Goal: Information Seeking & Learning: Learn about a topic

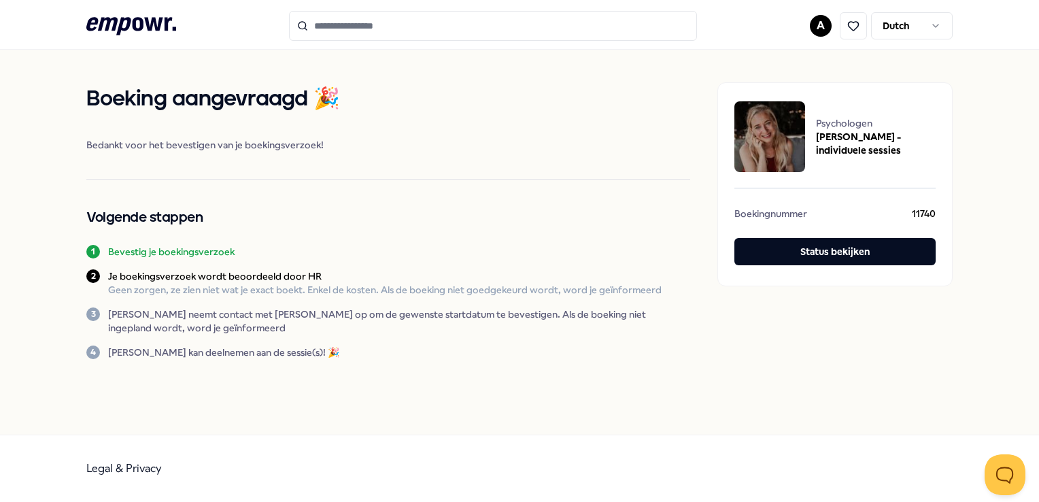
click at [451, 28] on input "Search for products, categories or subcategories" at bounding box center [493, 26] width 408 height 30
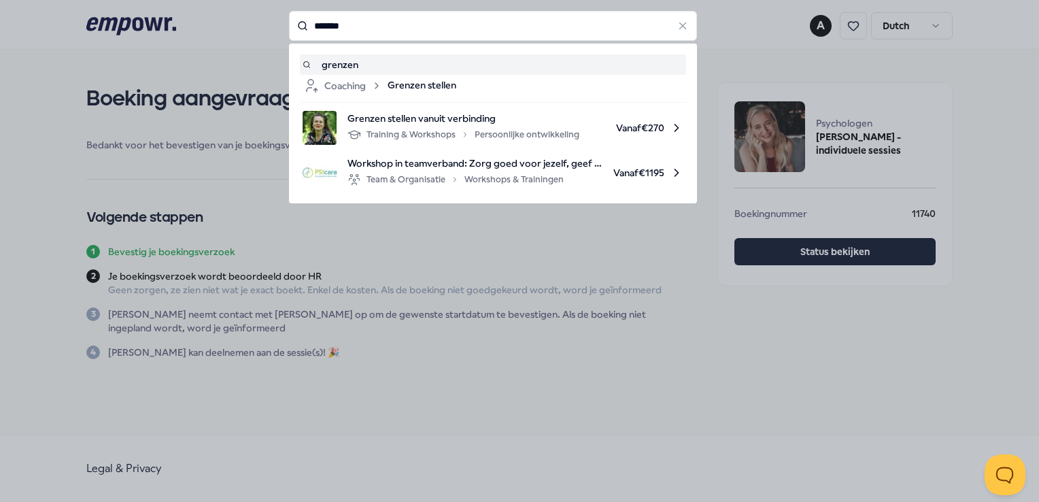
click at [416, 83] on span "Grenzen stellen" at bounding box center [422, 86] width 69 height 16
type input "*******"
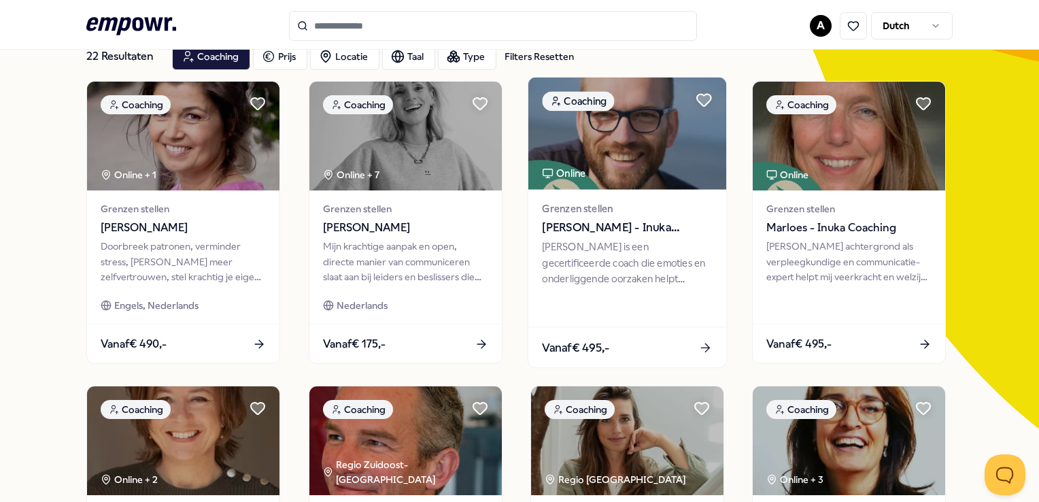
scroll to position [68, 0]
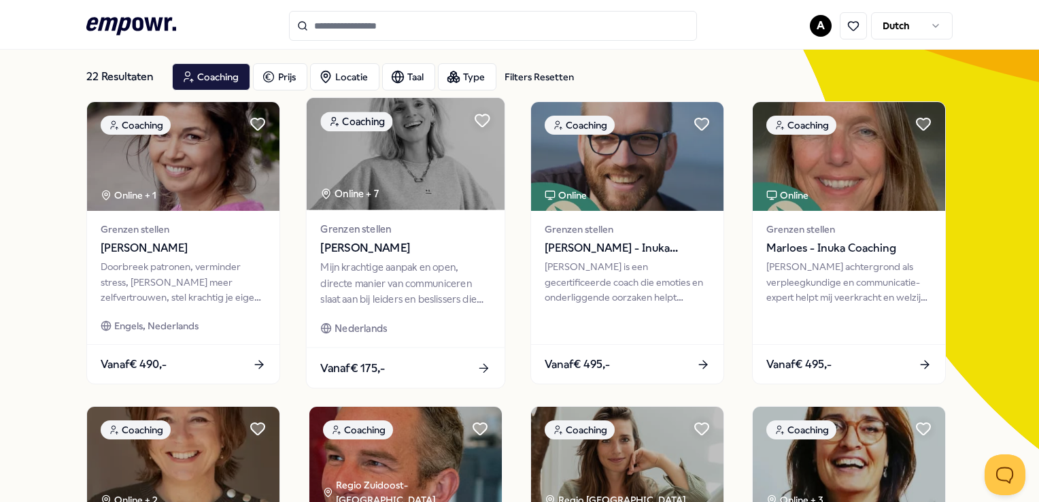
click at [417, 264] on div "Mijn krachtige aanpak en open, directe manier van communiceren slaat aan bij le…" at bounding box center [405, 283] width 170 height 47
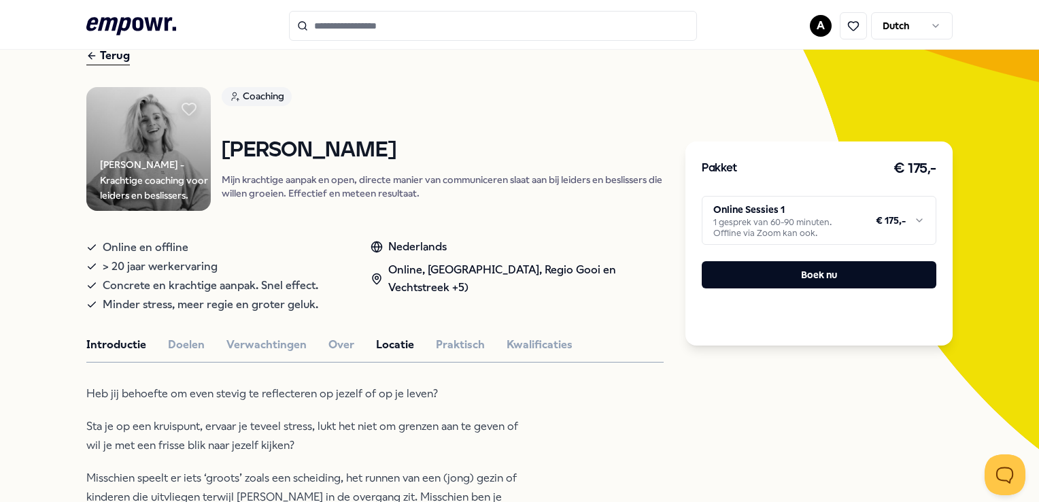
click at [398, 339] on button "Locatie" at bounding box center [395, 345] width 38 height 18
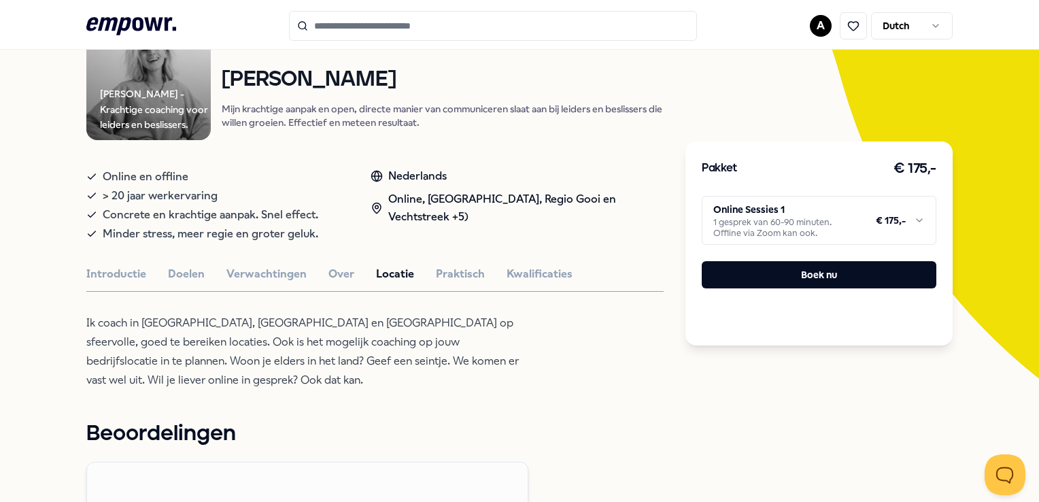
scroll to position [136, 0]
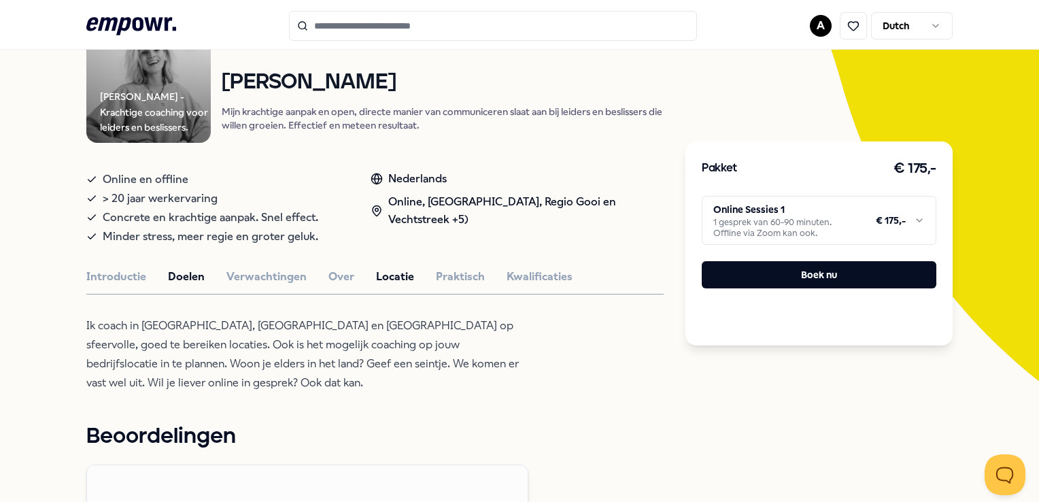
click at [186, 268] on button "Doelen" at bounding box center [186, 277] width 37 height 18
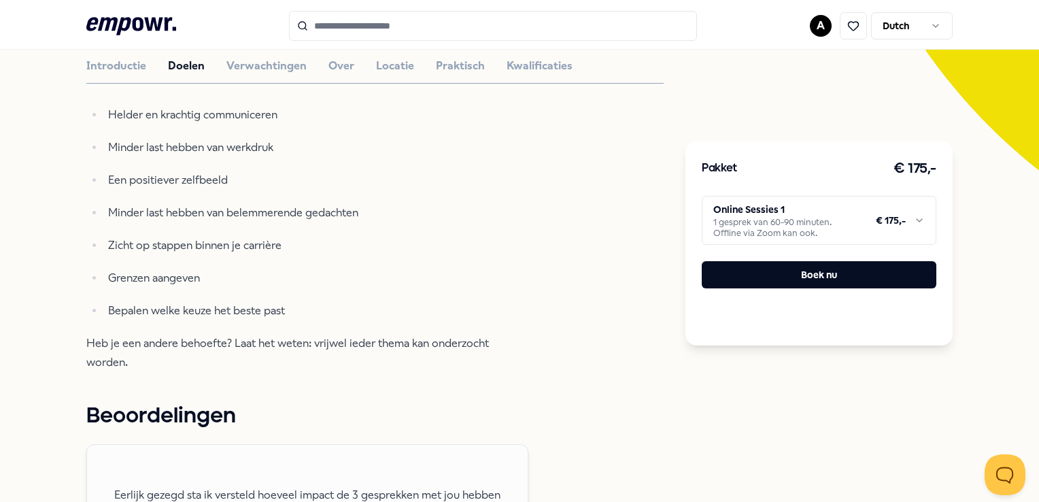
scroll to position [340, 0]
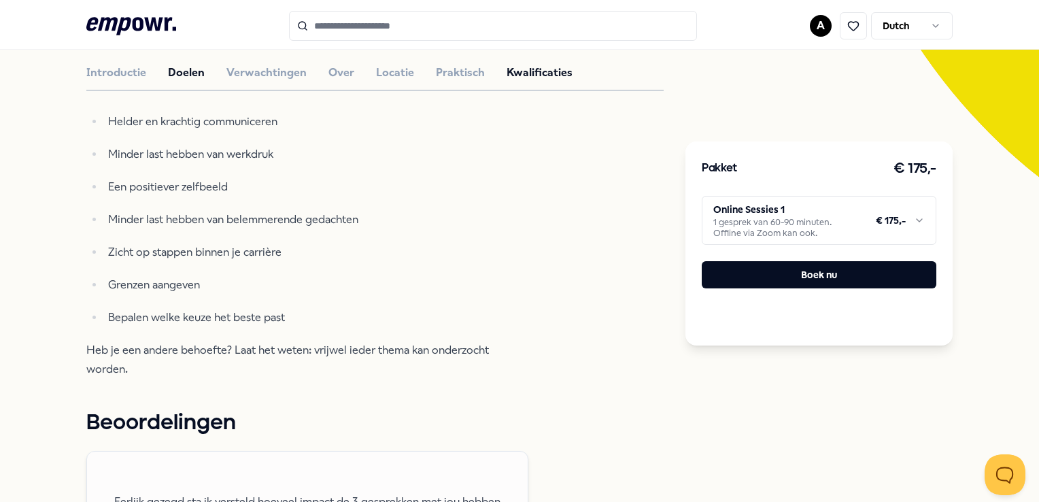
click at [528, 65] on button "Kwalificaties" at bounding box center [540, 73] width 66 height 18
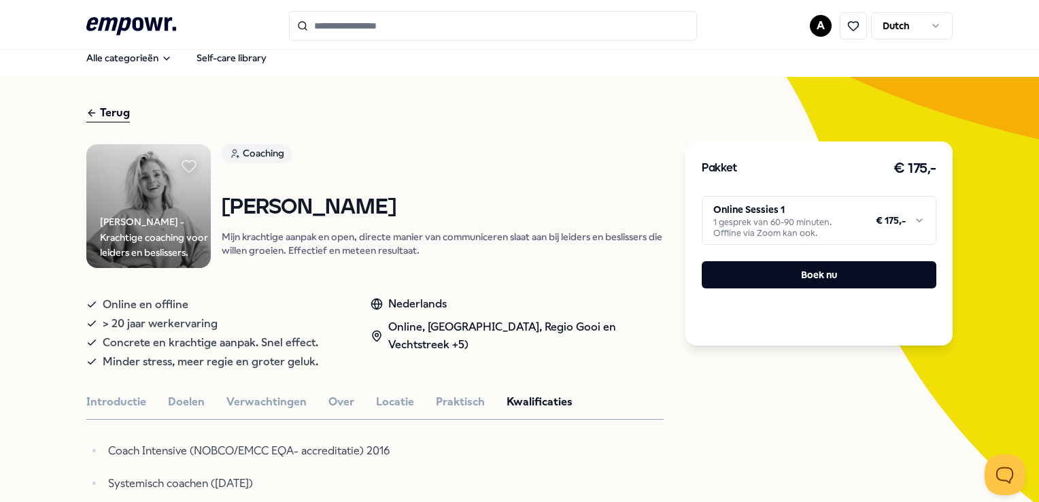
scroll to position [0, 0]
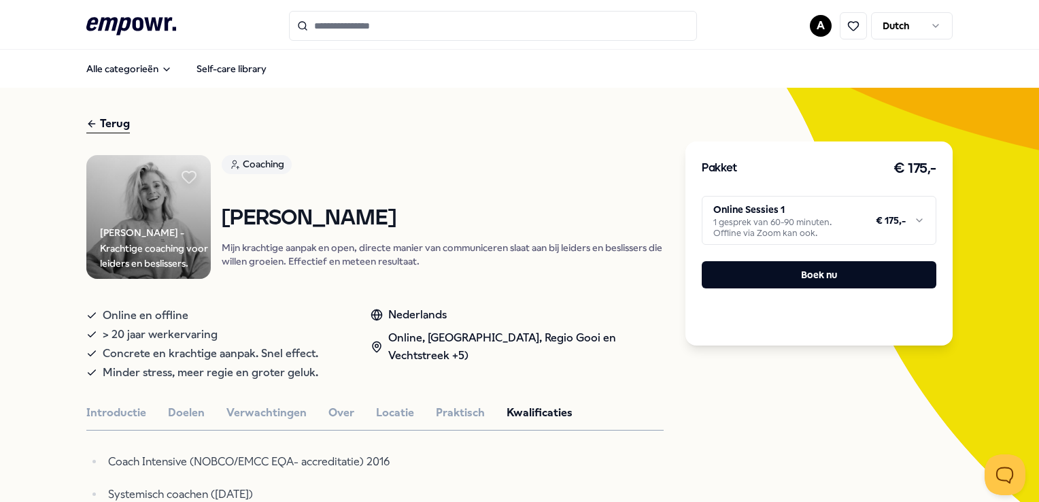
click at [107, 122] on div "Terug" at bounding box center [108, 124] width 44 height 18
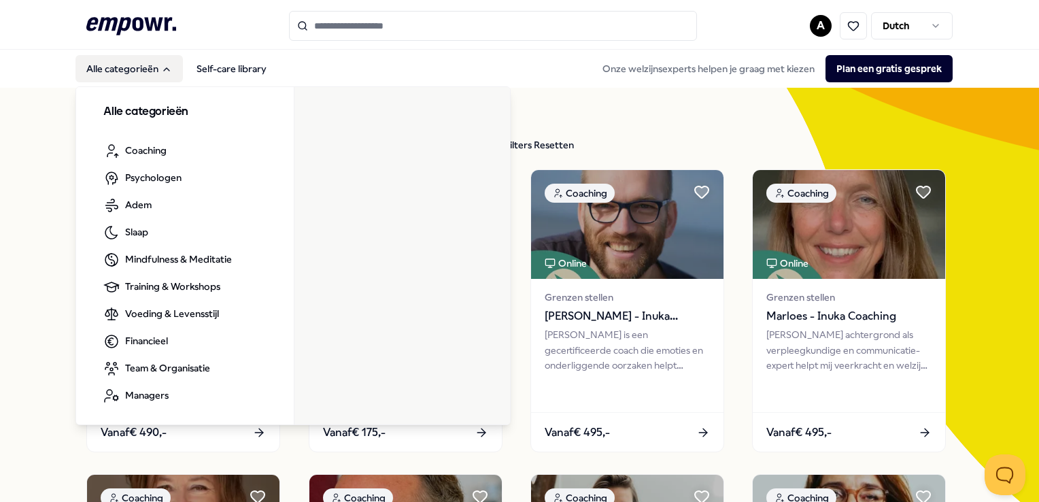
click at [113, 69] on button "Alle categorieën" at bounding box center [128, 68] width 107 height 27
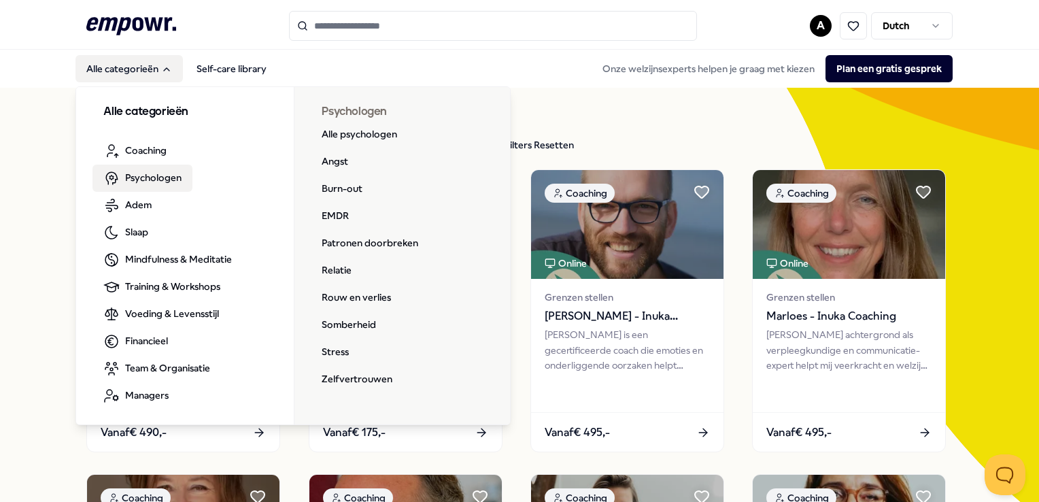
click at [145, 181] on span "Psychologen" at bounding box center [153, 177] width 56 height 15
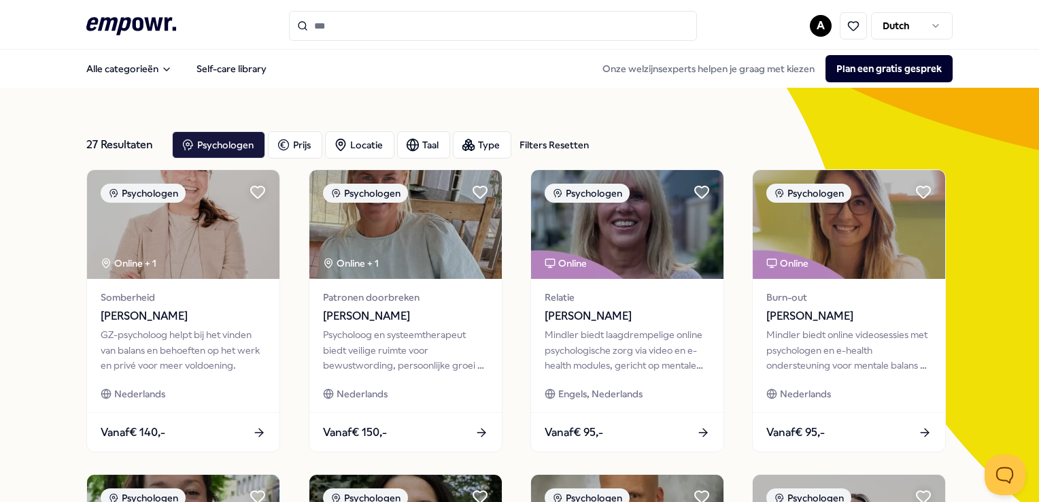
click at [343, 24] on input "Search for products, categories or subcategories" at bounding box center [493, 26] width 408 height 30
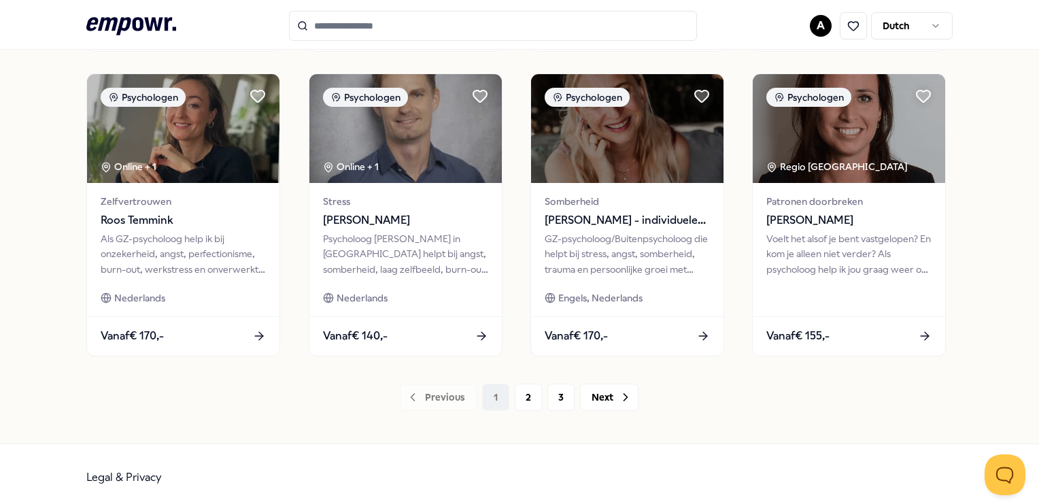
scroll to position [713, 0]
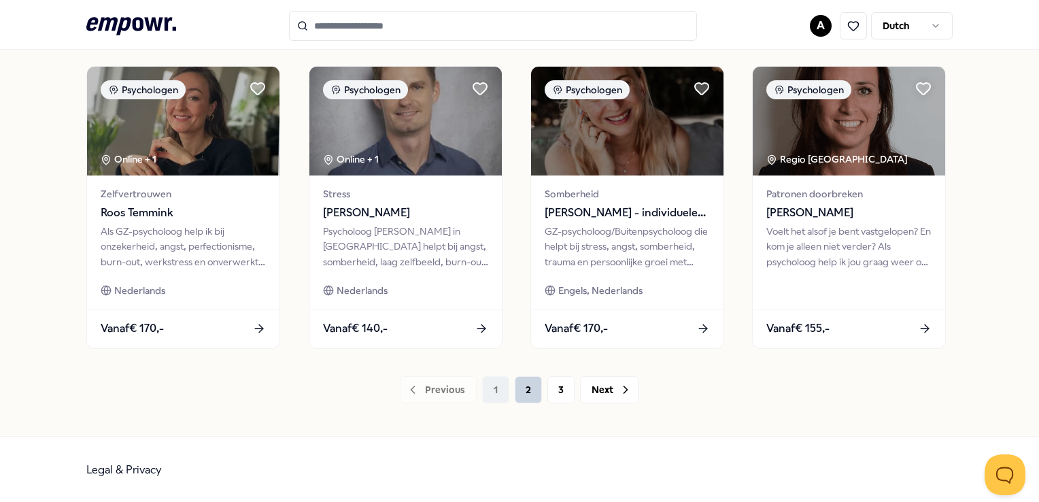
click at [526, 392] on button "2" at bounding box center [528, 389] width 27 height 27
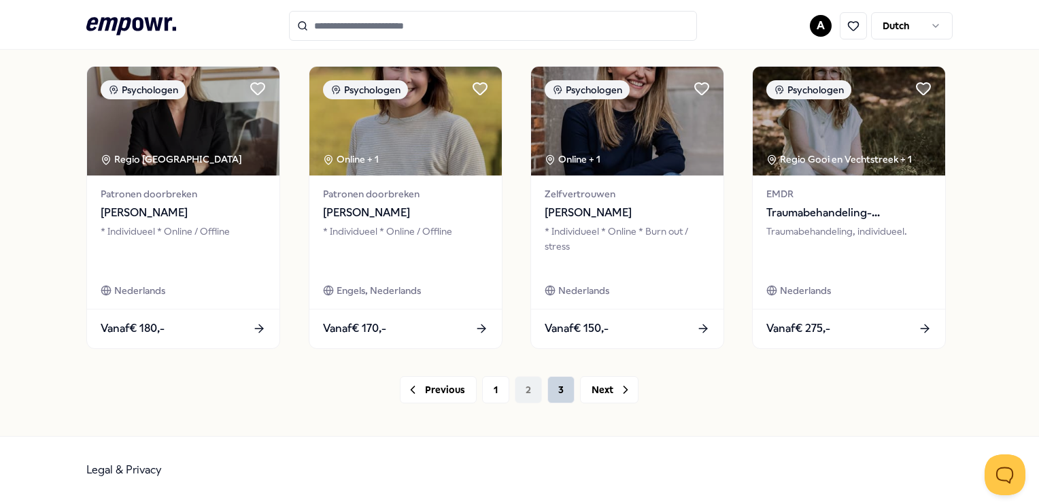
click at [552, 388] on button "3" at bounding box center [560, 389] width 27 height 27
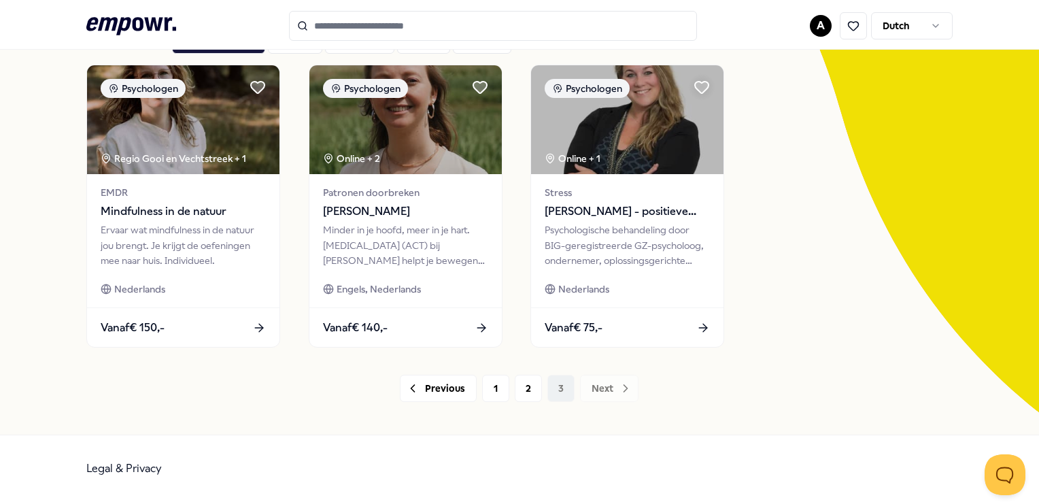
scroll to position [104, 0]
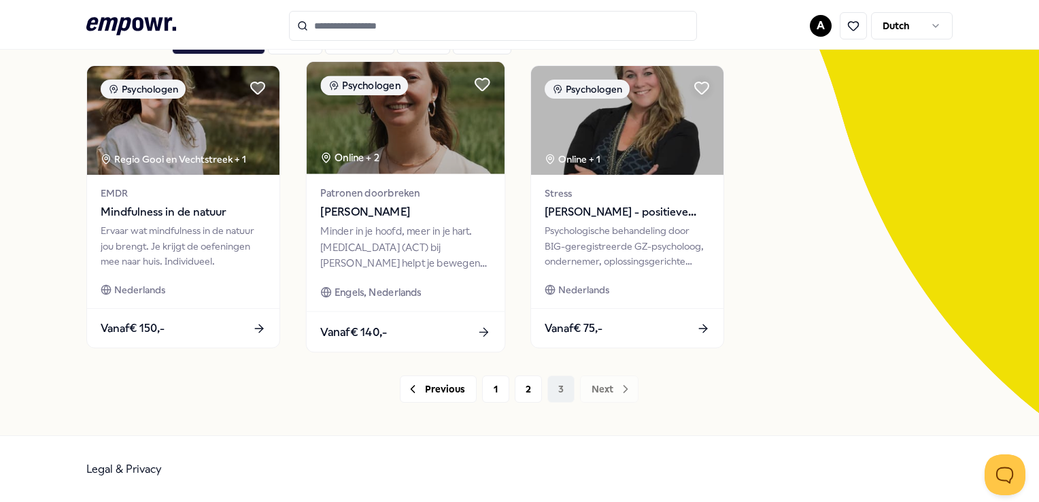
click at [390, 239] on div "Minder in je hoofd, meer in je hart. Acceptance and Commitment Therapy (ACT) bi…" at bounding box center [405, 247] width 170 height 47
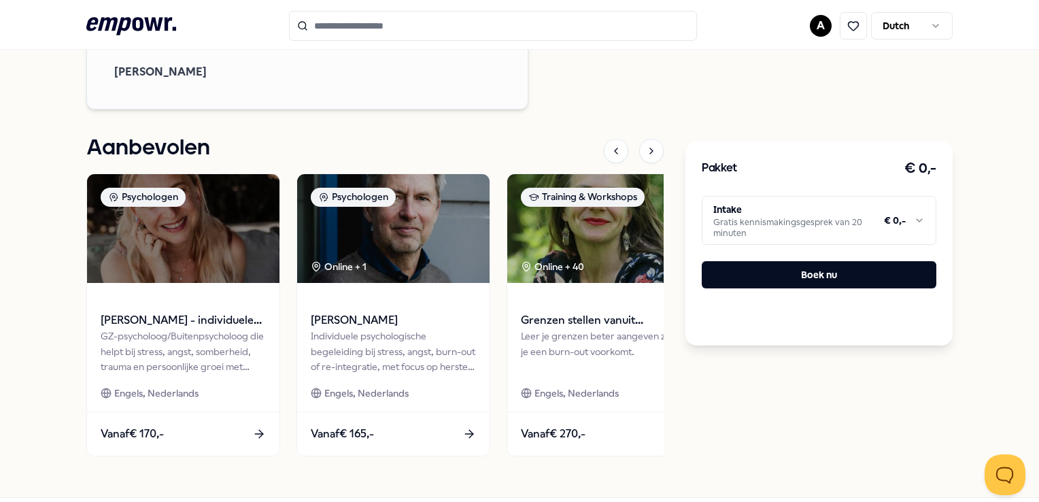
scroll to position [2127, 0]
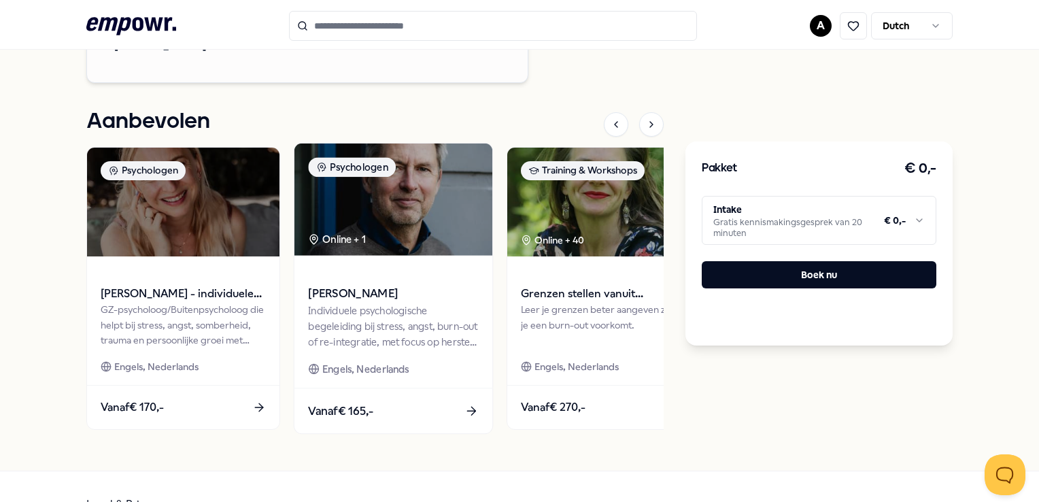
click at [379, 303] on span "Martijn Rijnboutt" at bounding box center [394, 294] width 170 height 18
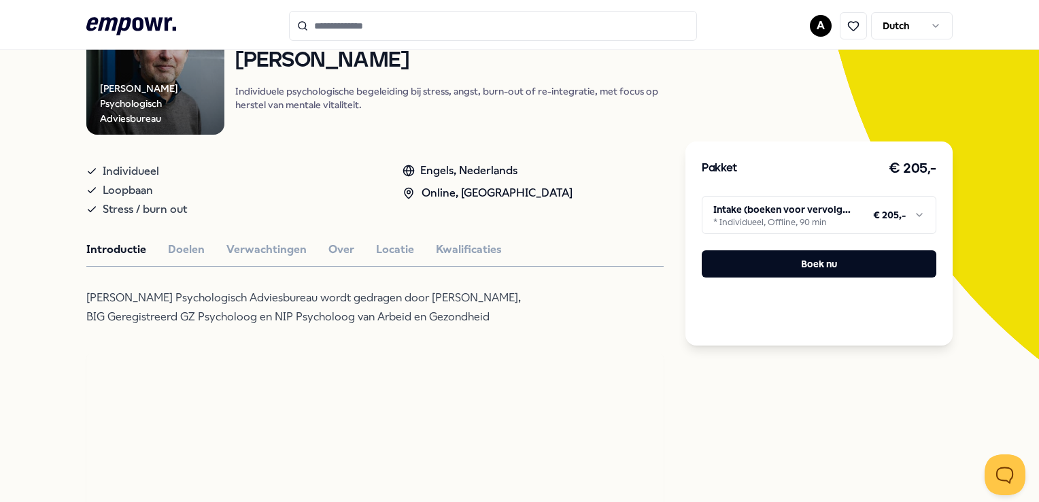
scroll to position [155, 0]
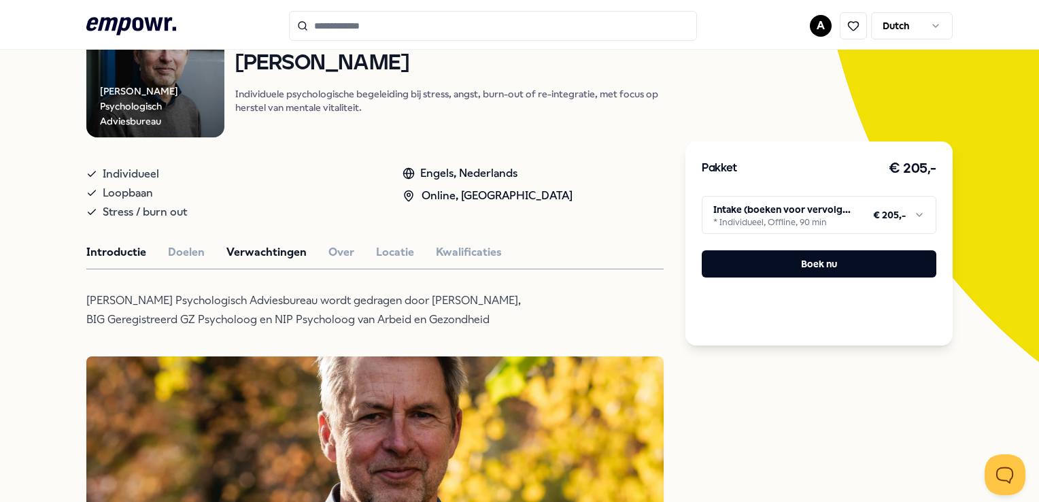
click at [273, 250] on button "Verwachtingen" at bounding box center [266, 252] width 80 height 18
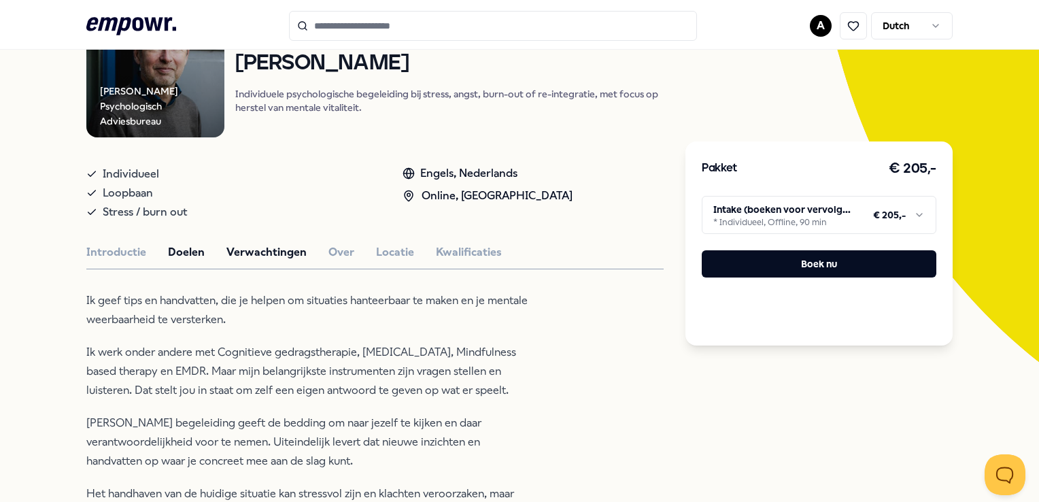
click at [182, 247] on button "Doelen" at bounding box center [186, 252] width 37 height 18
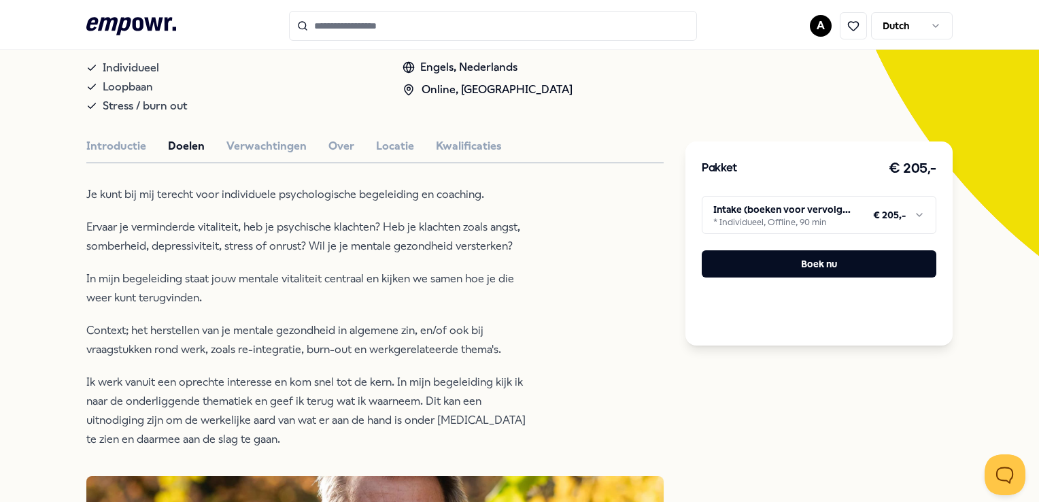
scroll to position [291, 0]
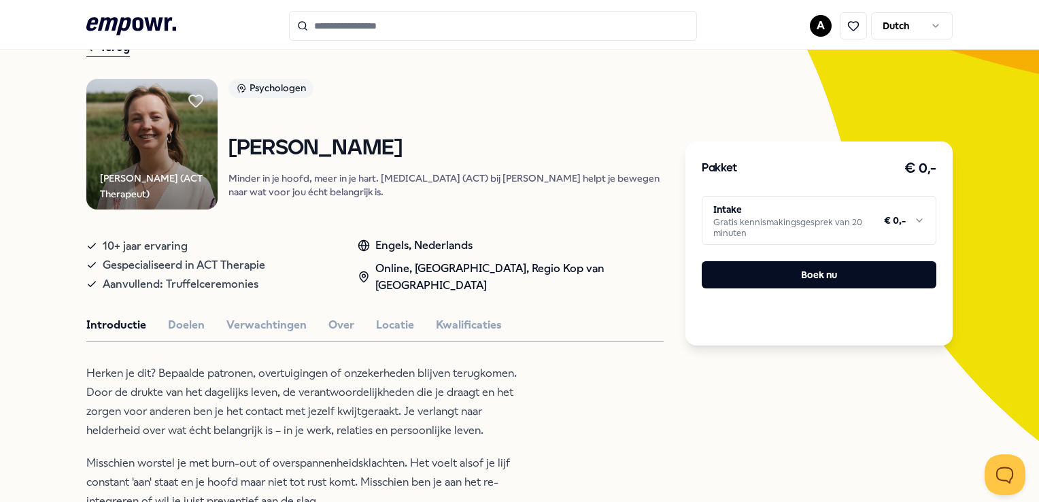
scroll to position [19, 0]
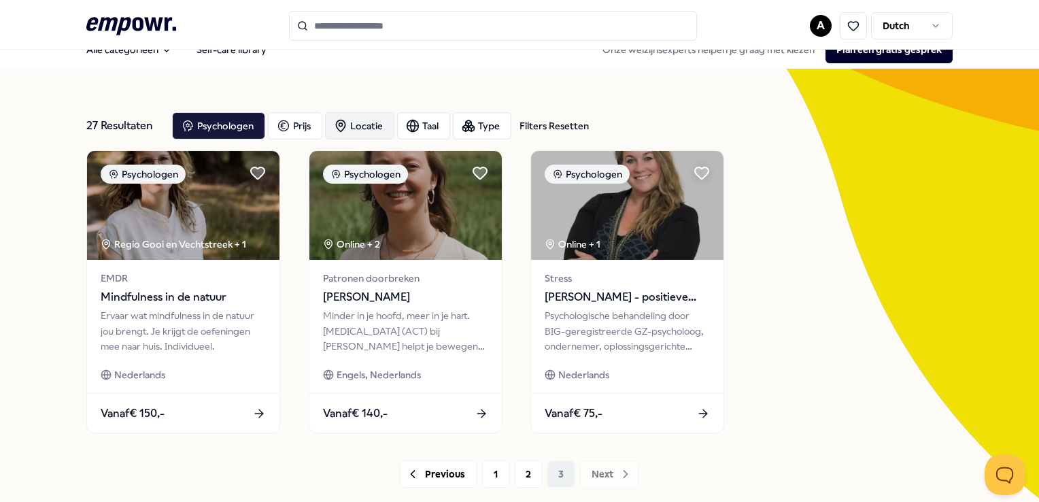
click at [358, 122] on div "Locatie" at bounding box center [359, 125] width 69 height 27
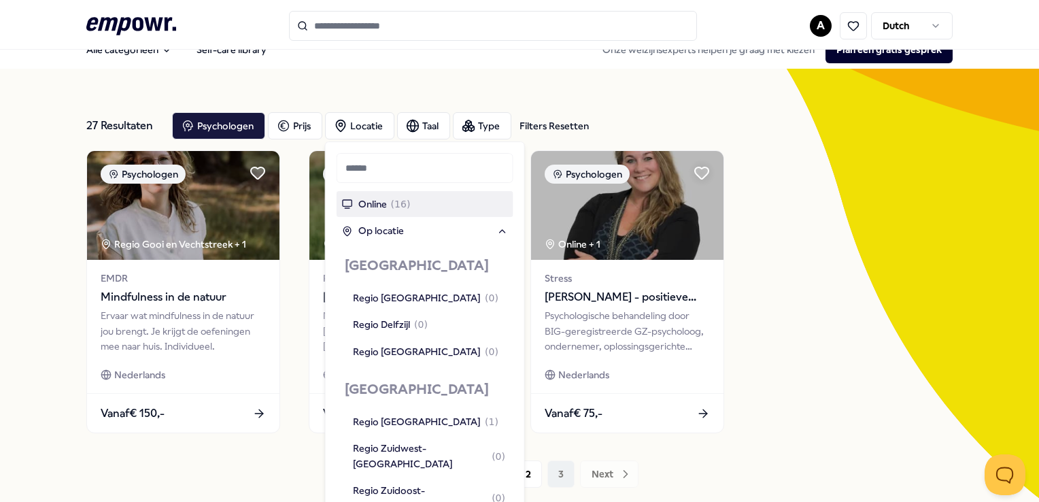
click at [389, 171] on input "text" at bounding box center [425, 168] width 177 height 30
click at [391, 173] on input "text" at bounding box center [425, 168] width 177 height 30
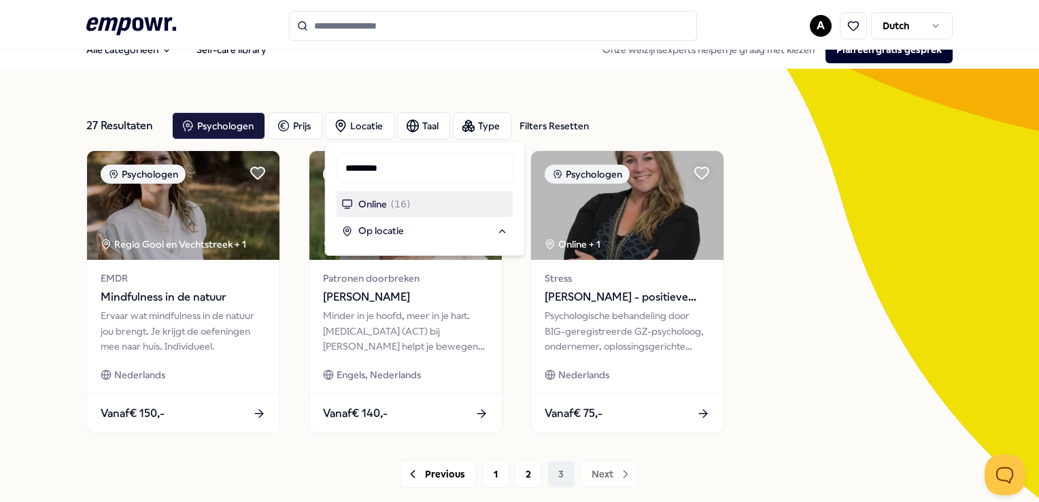
click at [394, 171] on input "*********" at bounding box center [425, 168] width 177 height 30
click at [424, 227] on div "Op locatie" at bounding box center [425, 230] width 166 height 15
click at [468, 168] on input "*********" at bounding box center [425, 168] width 177 height 30
drag, startPoint x: 394, startPoint y: 168, endPoint x: 312, endPoint y: 124, distance: 92.5
click at [275, 156] on body ".empowr-logo_svg__cls-1{fill:#03032f} A Dutch Alle categorieën Self-care librar…" at bounding box center [519, 251] width 1039 height 502
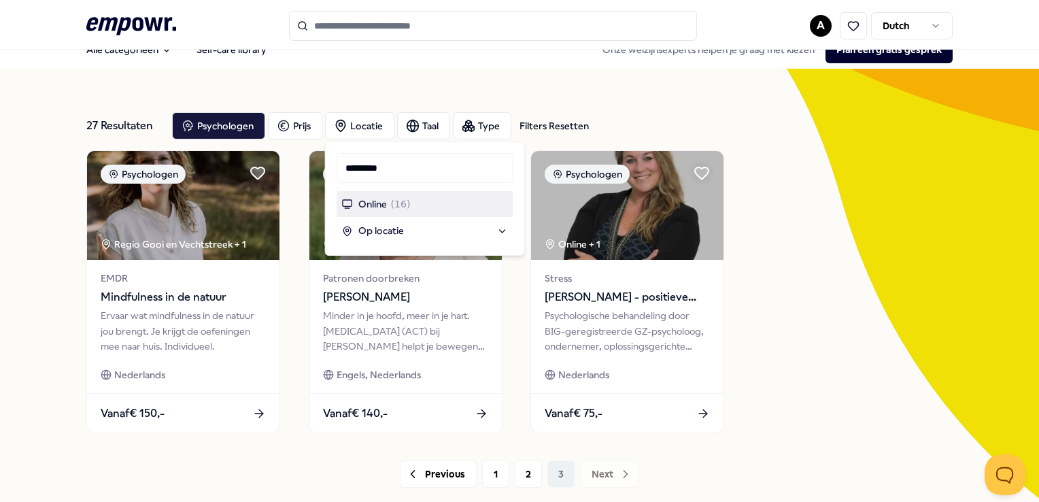
drag, startPoint x: 388, startPoint y: 167, endPoint x: 335, endPoint y: 152, distance: 54.6
click at [335, 152] on div "Locatie ********* Online ( 16 ) Op locatie Toon 27 resultaten" at bounding box center [425, 198] width 200 height 114
click at [397, 175] on input "*******" at bounding box center [425, 168] width 177 height 30
type input "*******"
click at [375, 203] on span "Online" at bounding box center [372, 203] width 29 height 15
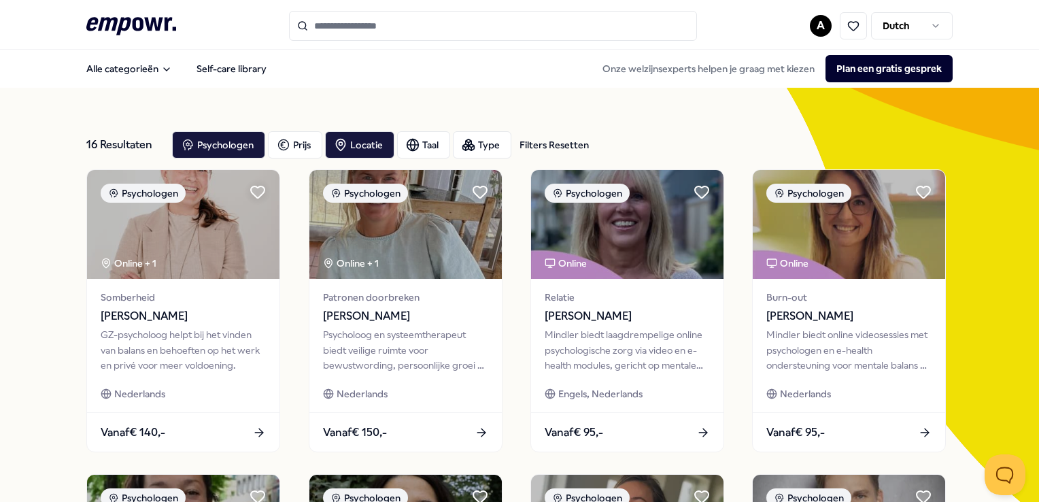
click at [374, 29] on input "Search for products, categories or subcategories" at bounding box center [493, 26] width 408 height 30
click at [440, 22] on input "Search for products, categories or subcategories" at bounding box center [493, 26] width 408 height 30
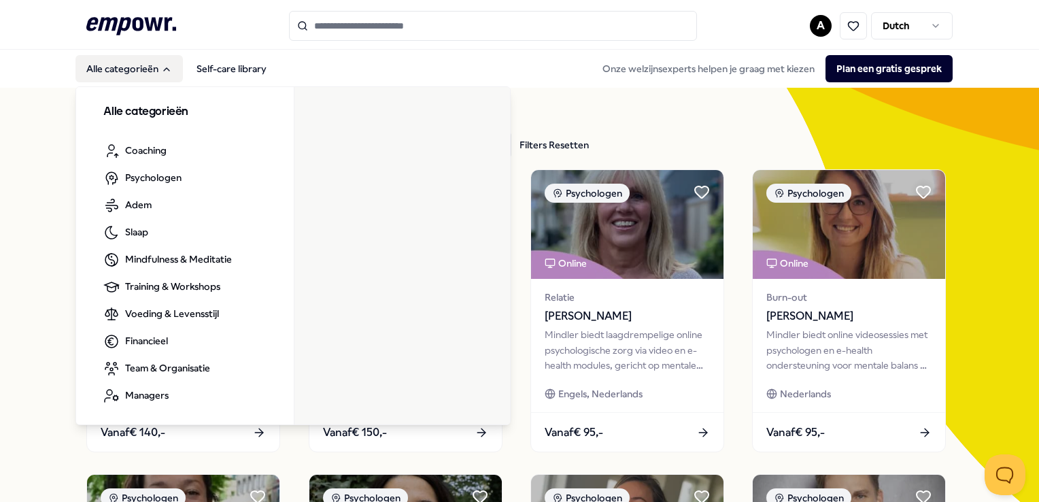
click at [98, 71] on button "Alle categorieën" at bounding box center [128, 68] width 107 height 27
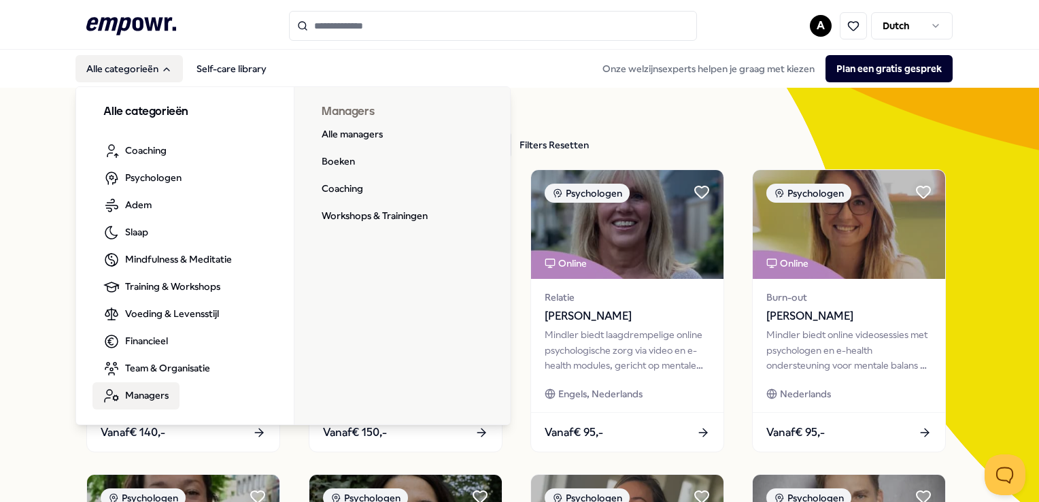
click at [141, 398] on span "Managers" at bounding box center [147, 395] width 44 height 15
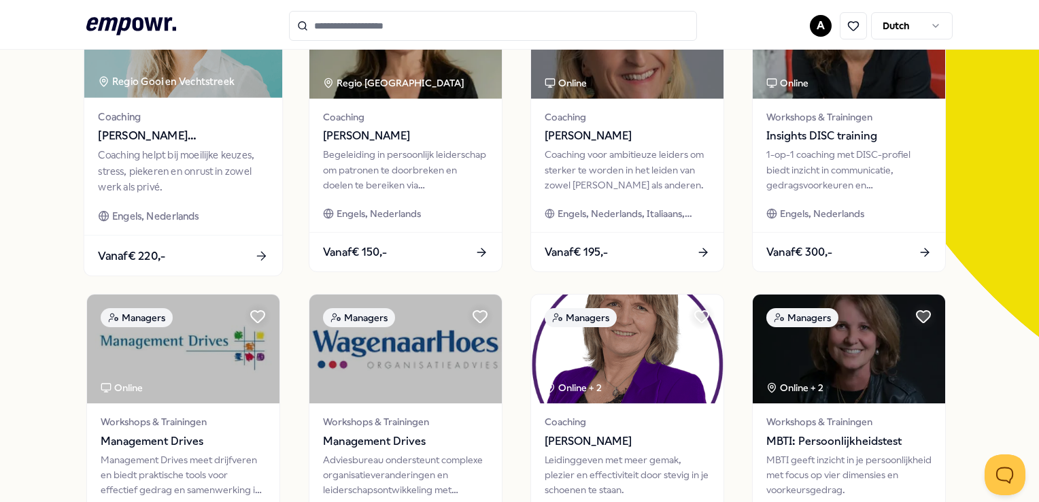
scroll to position [204, 0]
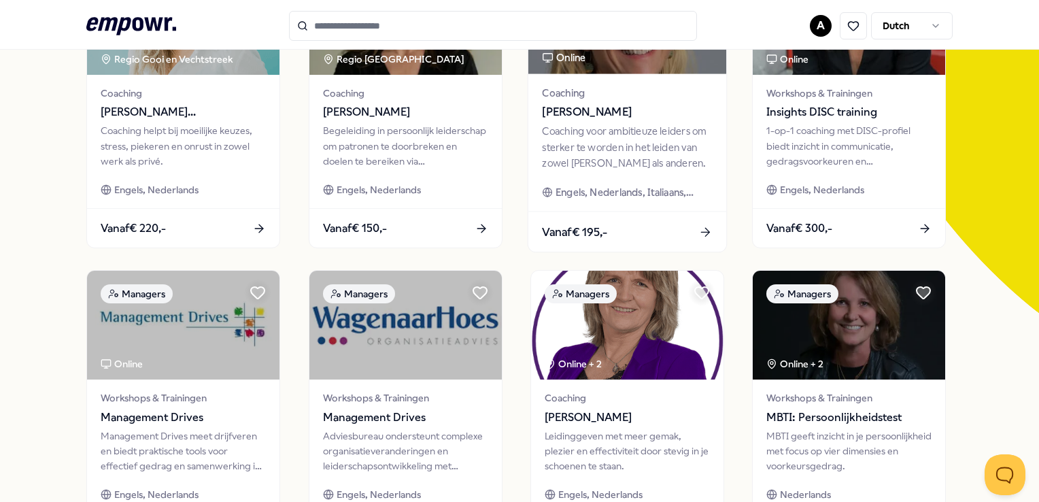
click at [623, 130] on div "Coaching voor ambitieuze leiders om sterker te worden in het leiden van zowel j…" at bounding box center [627, 147] width 170 height 47
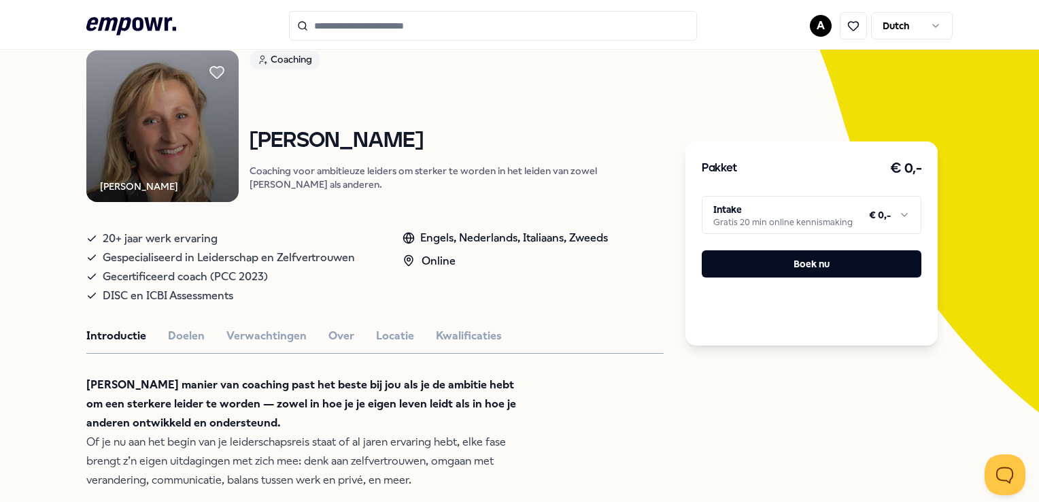
scroll to position [155, 0]
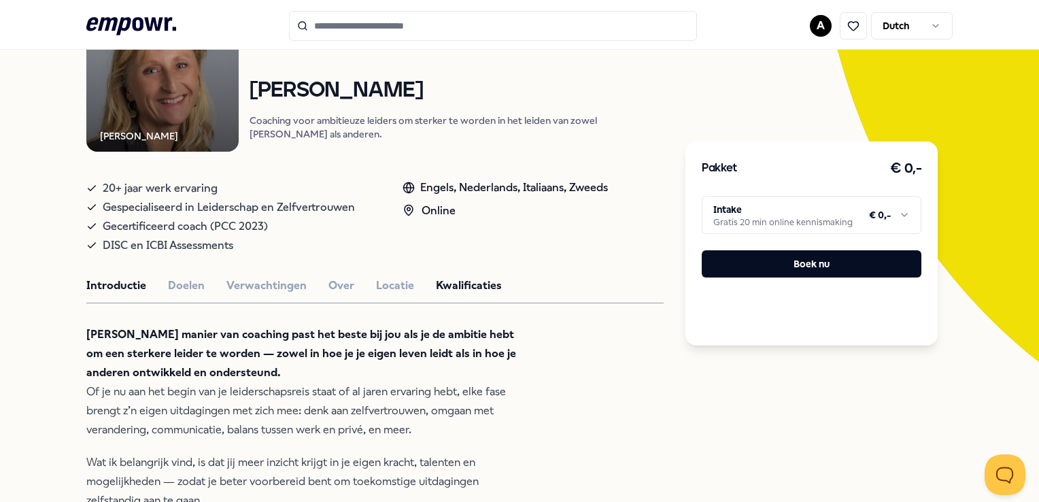
click at [457, 294] on button "Kwalificaties" at bounding box center [469, 286] width 66 height 18
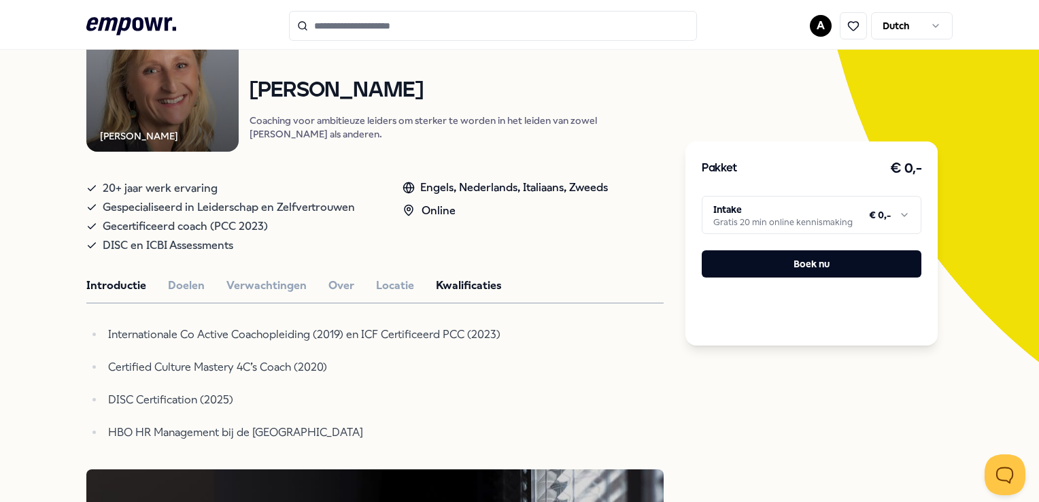
click at [138, 294] on button "Introductie" at bounding box center [116, 286] width 60 height 18
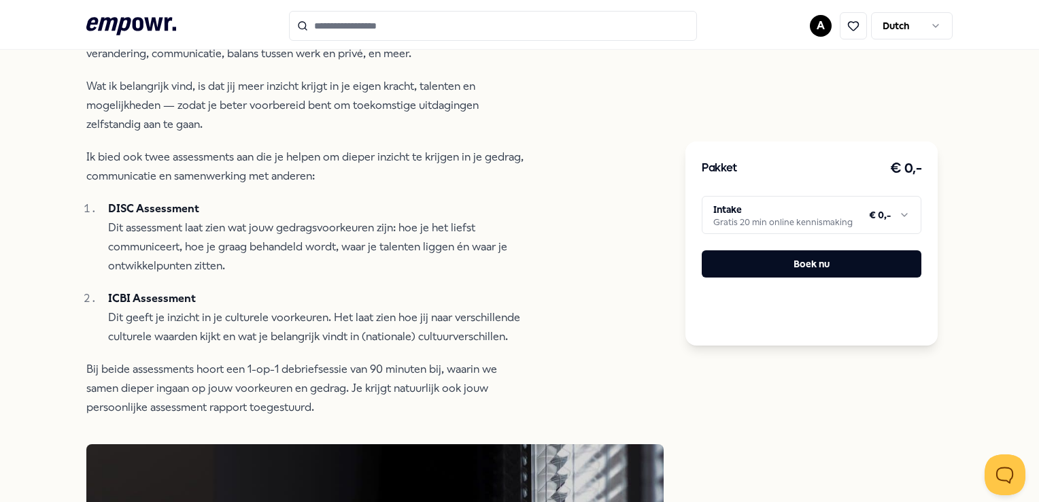
scroll to position [563, 0]
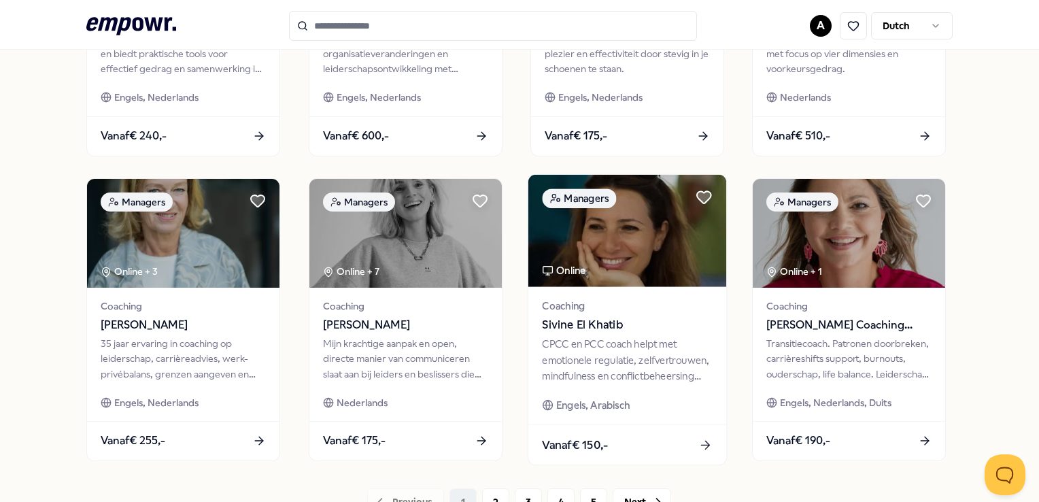
scroll to position [631, 0]
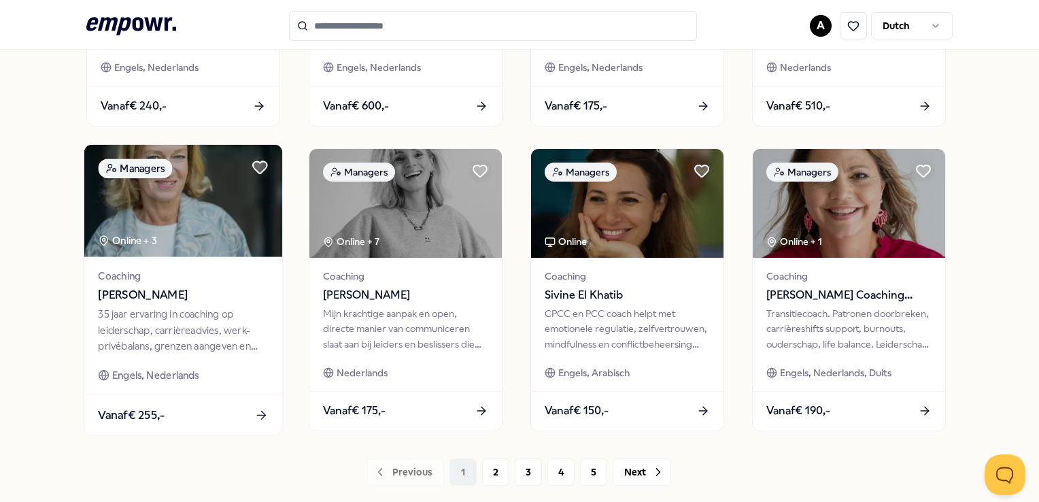
click at [158, 323] on div "35 jaar ervaring in coaching op leiderschap, carrièreadvies, werk-privébalans, …" at bounding box center [184, 330] width 170 height 47
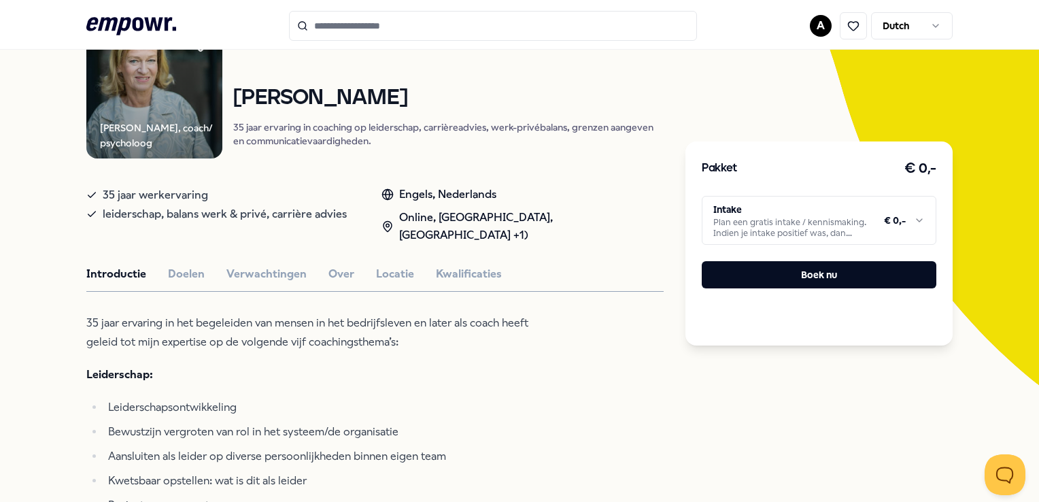
scroll to position [155, 0]
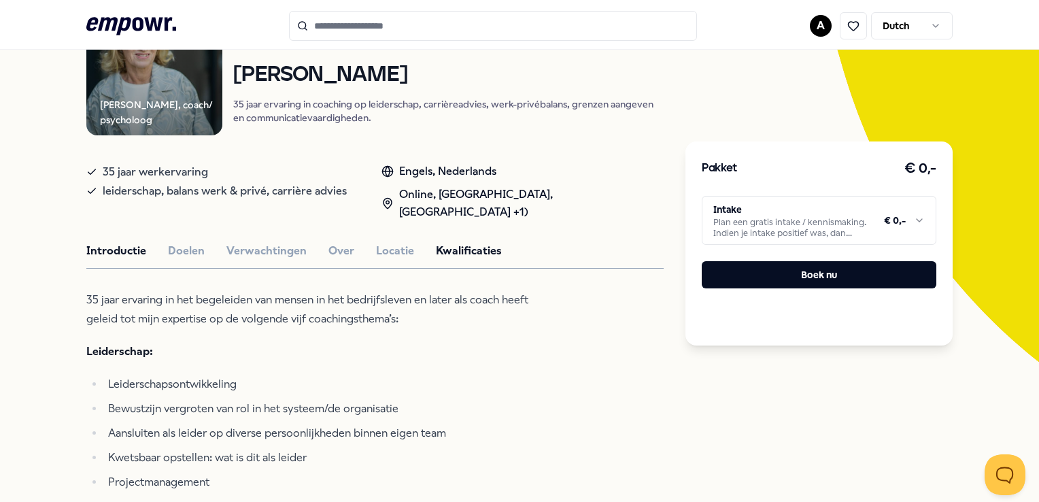
click at [468, 247] on button "Kwalificaties" at bounding box center [469, 251] width 66 height 18
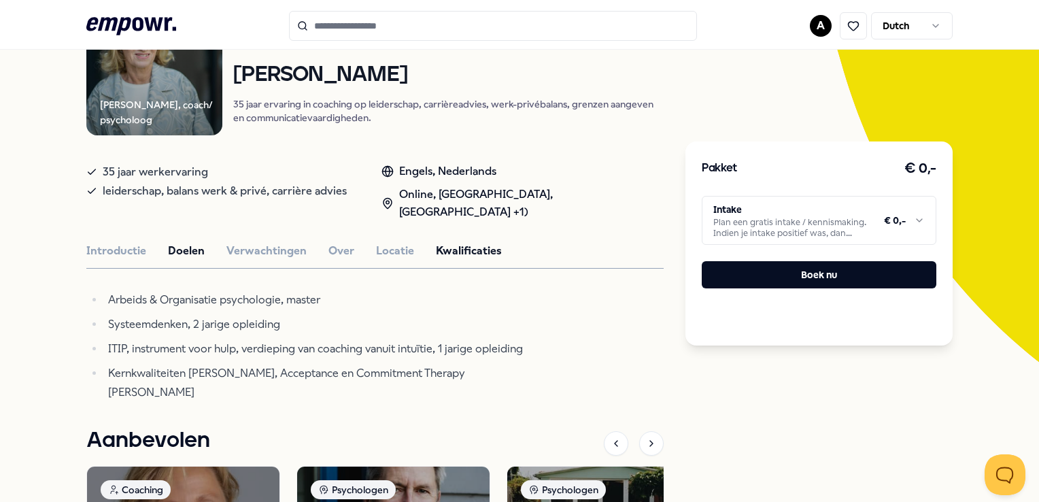
click at [196, 246] on button "Doelen" at bounding box center [186, 251] width 37 height 18
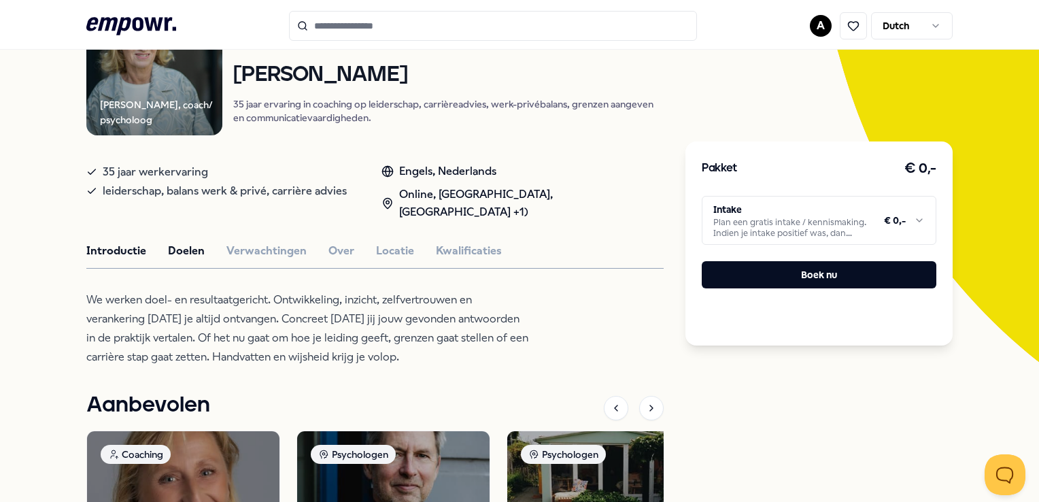
click at [115, 251] on button "Introductie" at bounding box center [116, 251] width 60 height 18
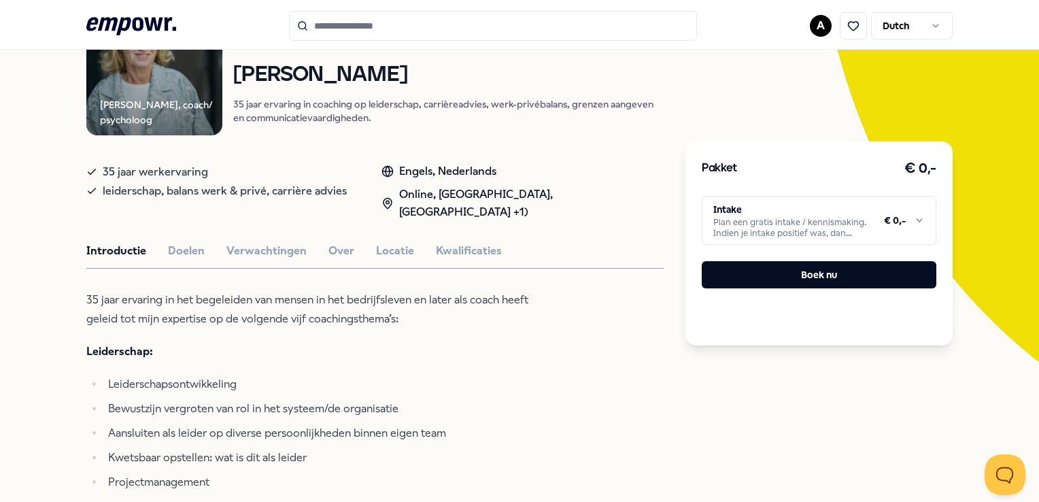
click at [369, 245] on div "Introductie Doelen Verwachtingen Over Locatie Kwalificaties" at bounding box center [374, 251] width 577 height 18
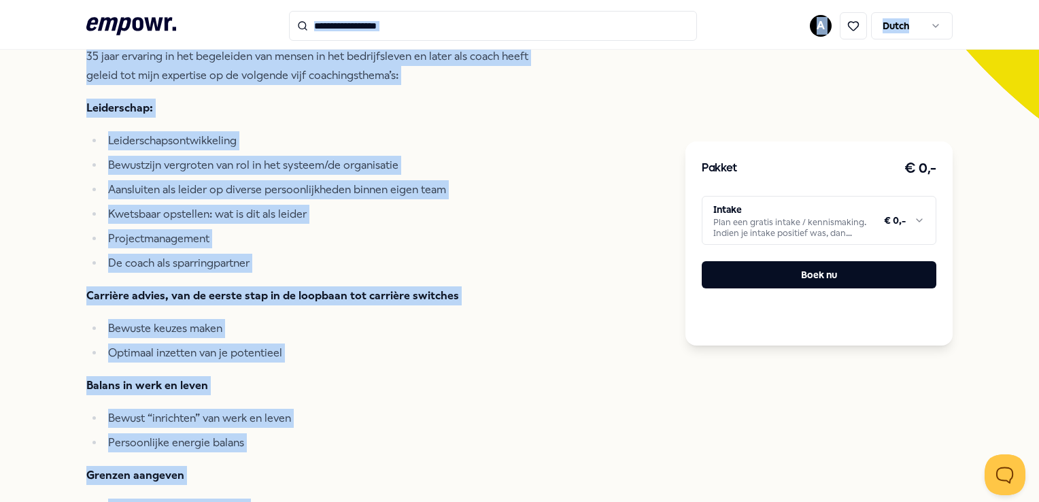
scroll to position [345, 0]
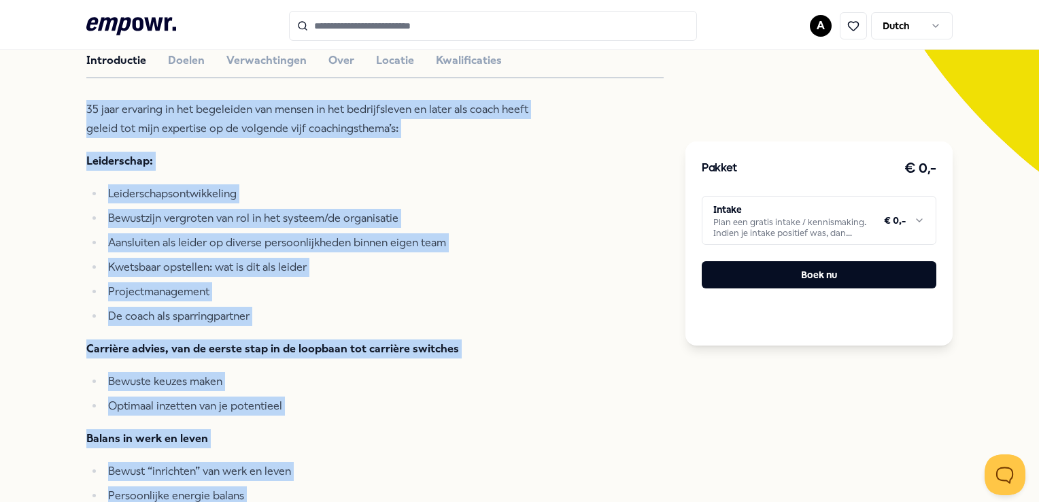
drag, startPoint x: 252, startPoint y: 273, endPoint x: 53, endPoint y: 88, distance: 271.8
click at [53, 88] on div "Terug Hanneke de Bruin, coach/ psycholoog Coaching Hanneke de Bruin 35 jaar erv…" at bounding box center [519, 419] width 1039 height 1354
copy div "35 jaar ervaring in het begeleiden van mensen in het bedrijfsleven en later als…"
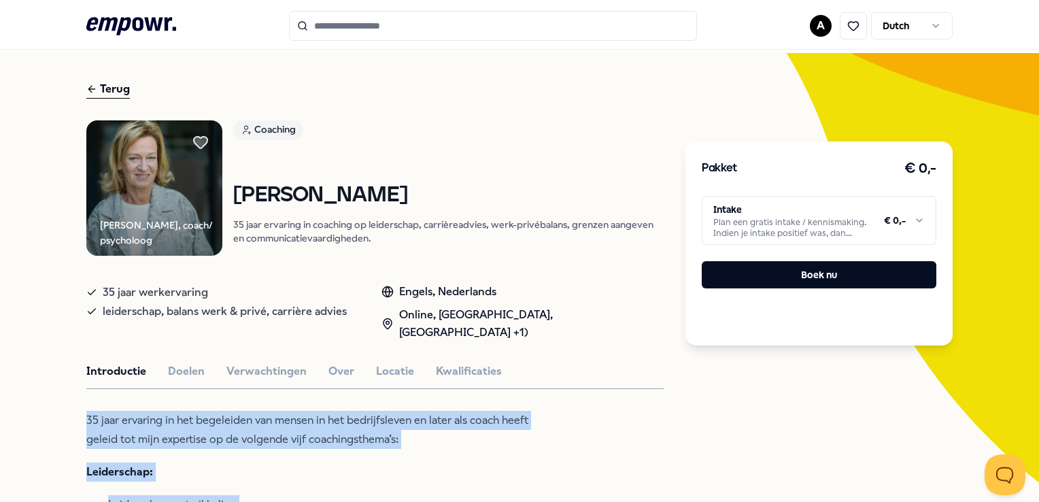
scroll to position [0, 0]
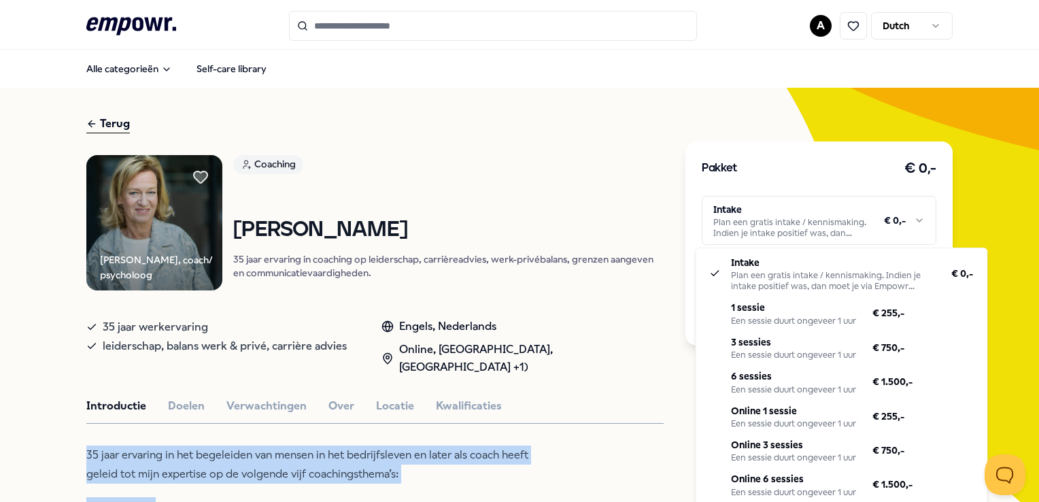
click at [909, 217] on html ".empowr-logo_svg__cls-1{fill:#03032f} A Dutch Alle categorieën Self-care librar…" at bounding box center [519, 251] width 1039 height 502
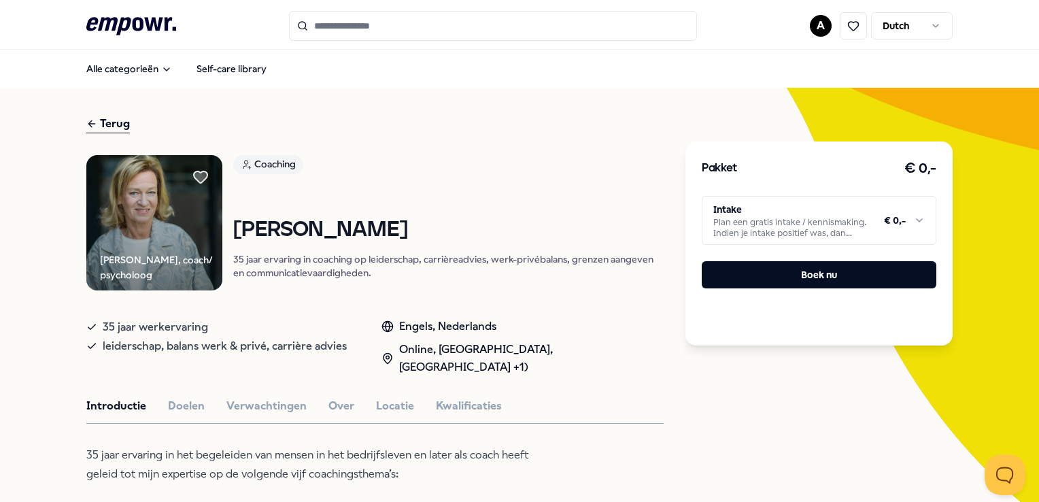
click at [394, 405] on html ".empowr-logo_svg__cls-1{fill:#03032f} A Dutch Alle categorieën Self-care librar…" at bounding box center [519, 251] width 1039 height 502
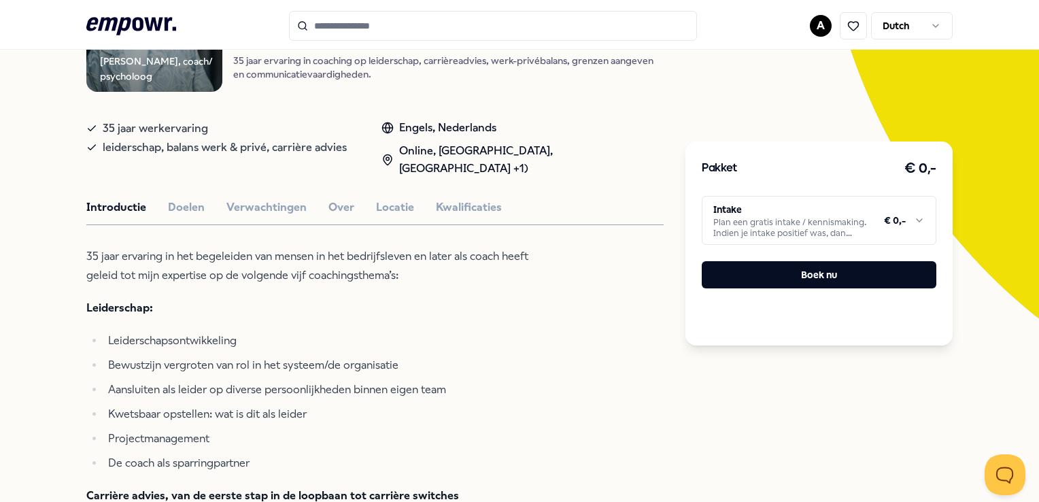
scroll to position [204, 0]
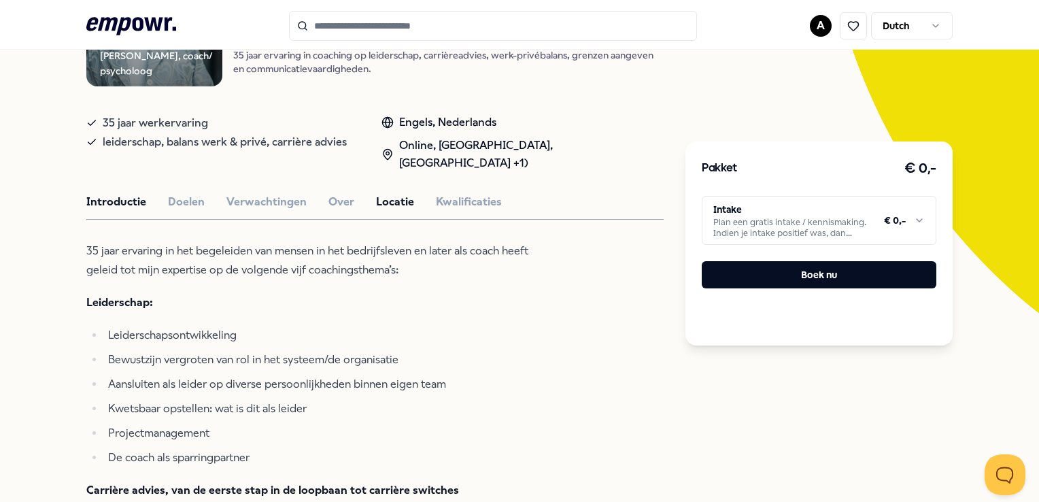
click at [400, 198] on button "Locatie" at bounding box center [395, 202] width 38 height 18
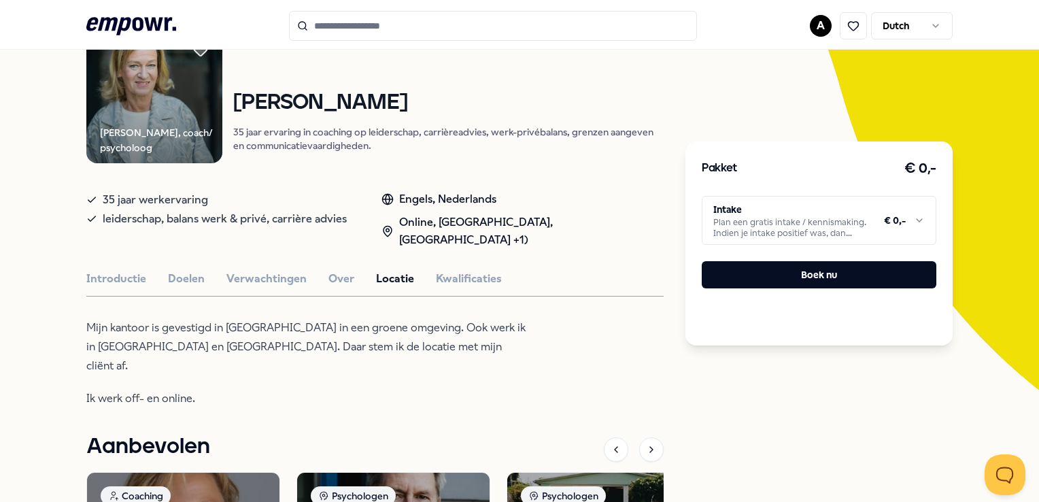
scroll to position [126, 0]
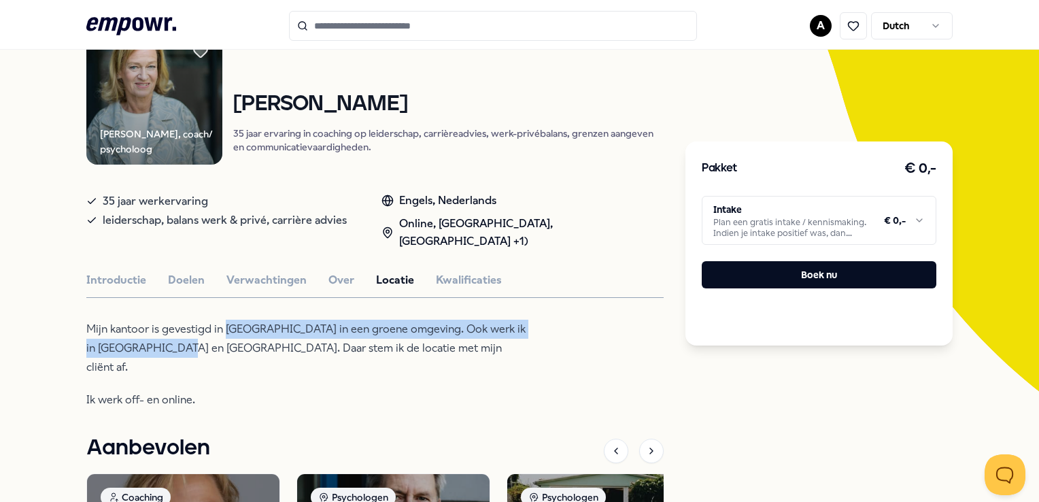
drag, startPoint x: 226, startPoint y: 327, endPoint x: 219, endPoint y: 343, distance: 17.1
click at [219, 343] on span "Mijn kantoor is gevestigd in Wassenaar in een groene omgeving. Ook werk ik in A…" at bounding box center [305, 347] width 439 height 51
drag, startPoint x: 219, startPoint y: 343, endPoint x: 287, endPoint y: 330, distance: 69.2
copy span "Wassenaar in een groene omgeving. Ook werk ik in Amsterdam en Rotterdam."
